Goal: Book appointment/travel/reservation

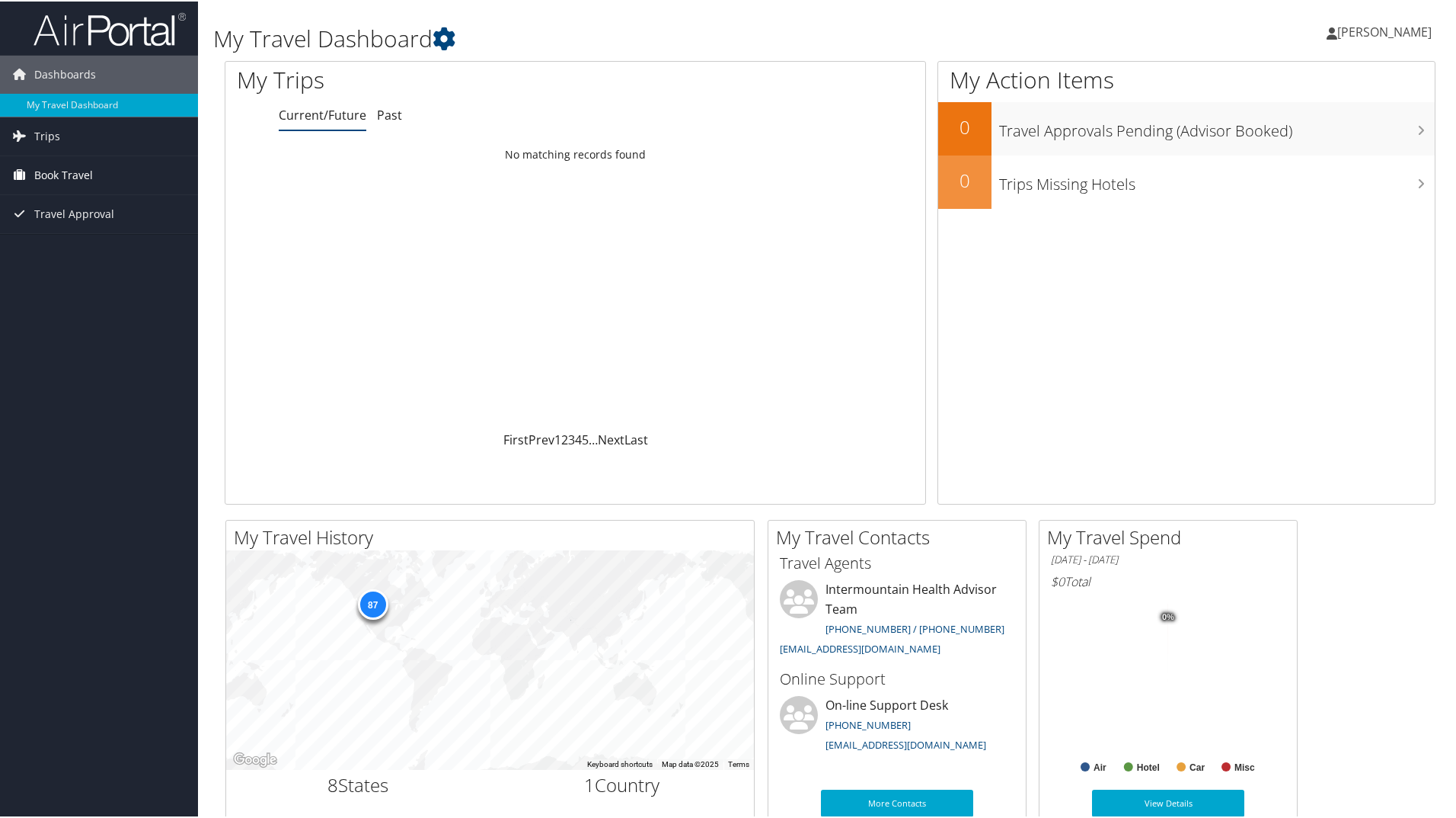
click at [38, 173] on span "Book Travel" at bounding box center [63, 173] width 58 height 38
click at [118, 249] on link "Book/Manage Online Trips" at bounding box center [99, 250] width 198 height 22
click at [84, 249] on link "Book/Manage Online Trips" at bounding box center [99, 250] width 198 height 22
